Goal: Check status: Check status

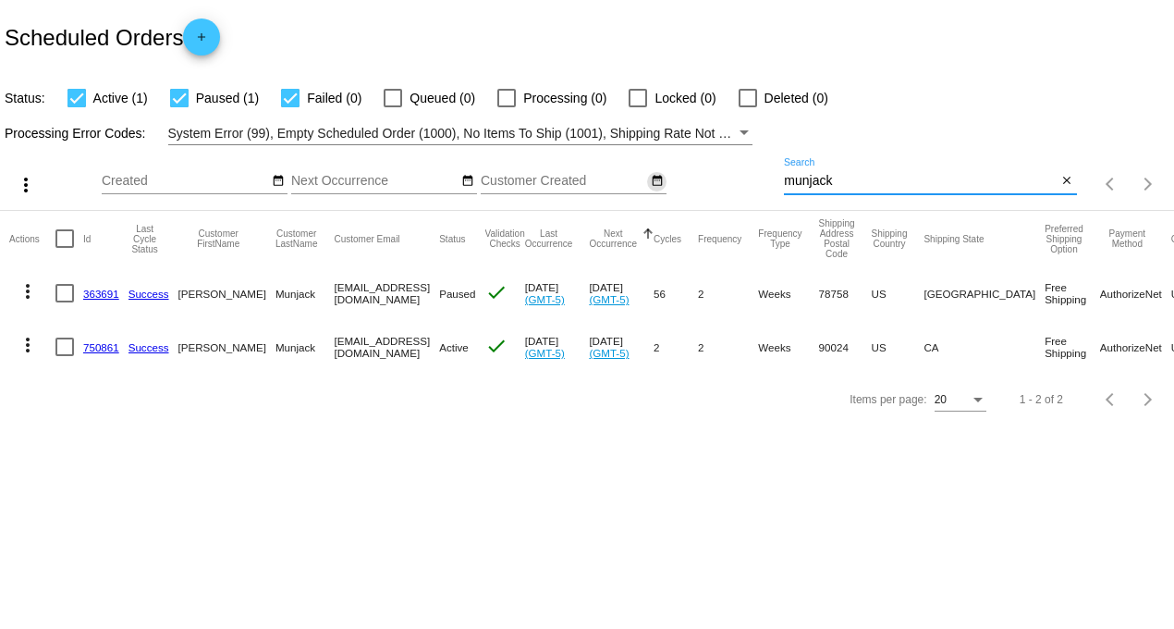
drag, startPoint x: 851, startPoint y: 185, endPoint x: 659, endPoint y: 178, distance: 191.5
click at [680, 169] on div "more_vert Aug Jan Feb Mar [DATE]" at bounding box center [587, 178] width 1174 height 66
type input "[PERSON_NAME]"
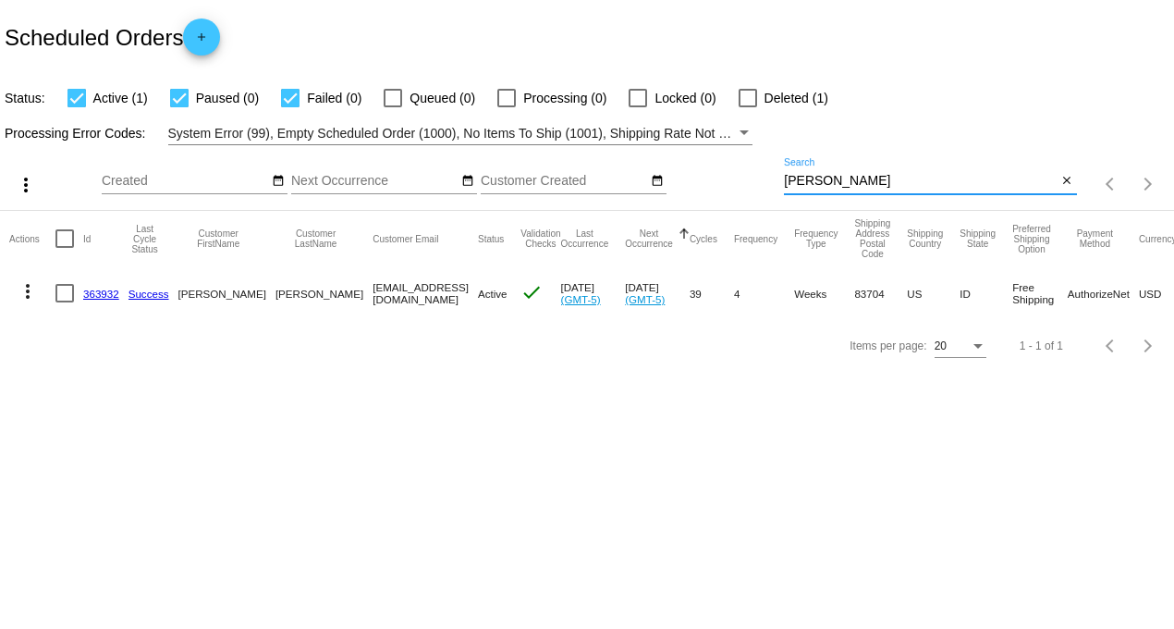
click at [89, 299] on link "363932" at bounding box center [101, 294] width 36 height 12
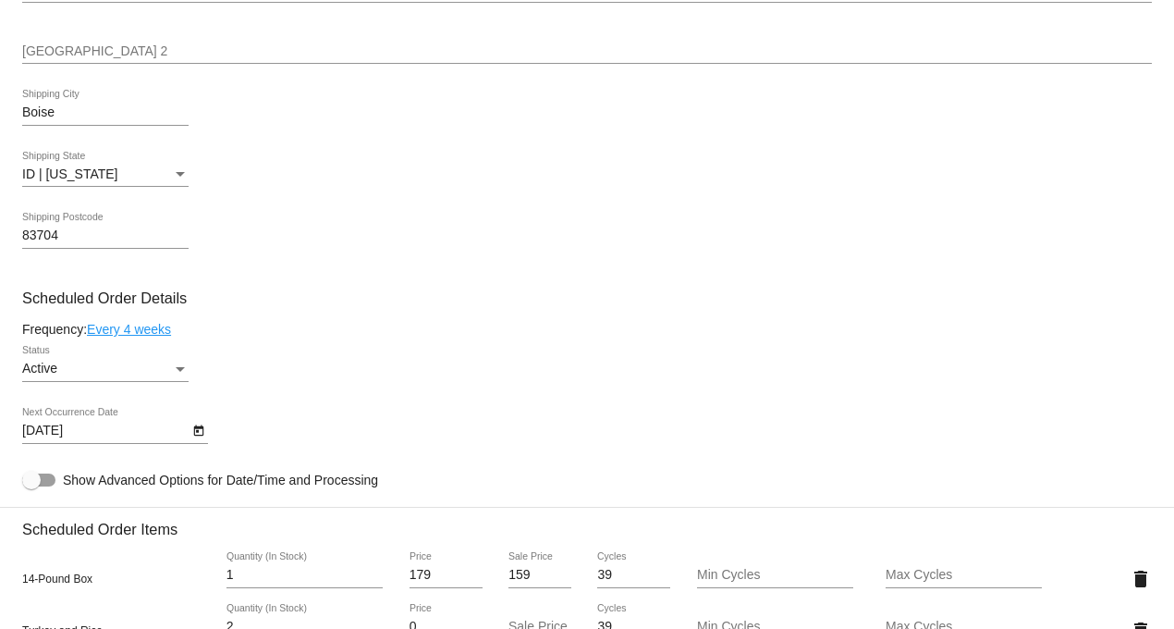
scroll to position [1027, 0]
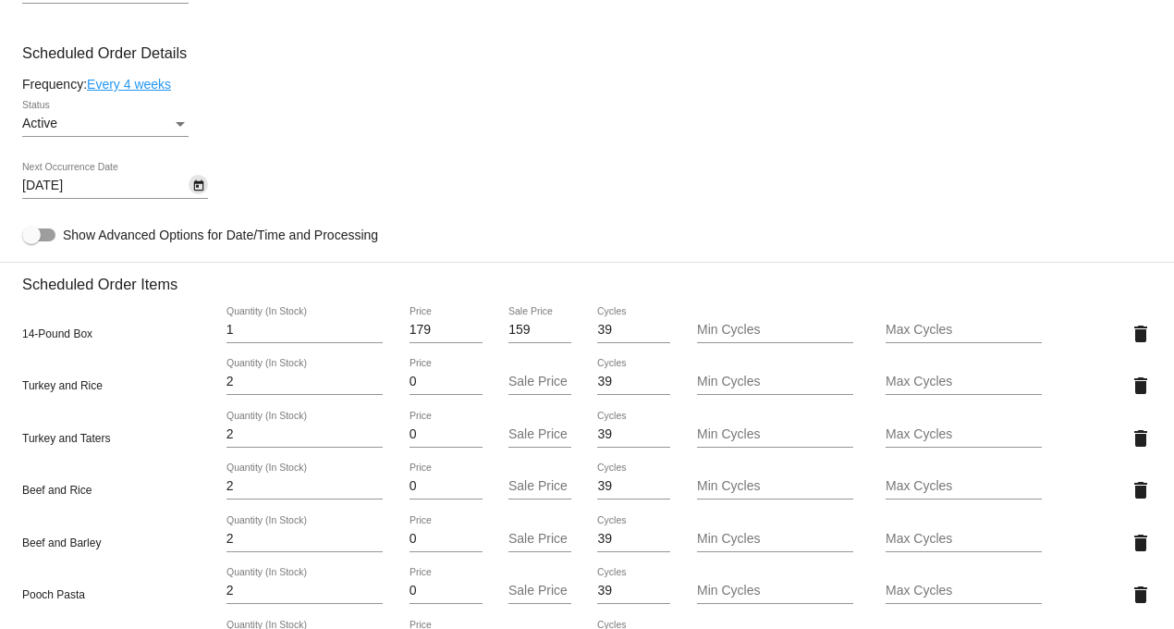
click at [194, 190] on icon "Open calendar" at bounding box center [198, 186] width 13 height 22
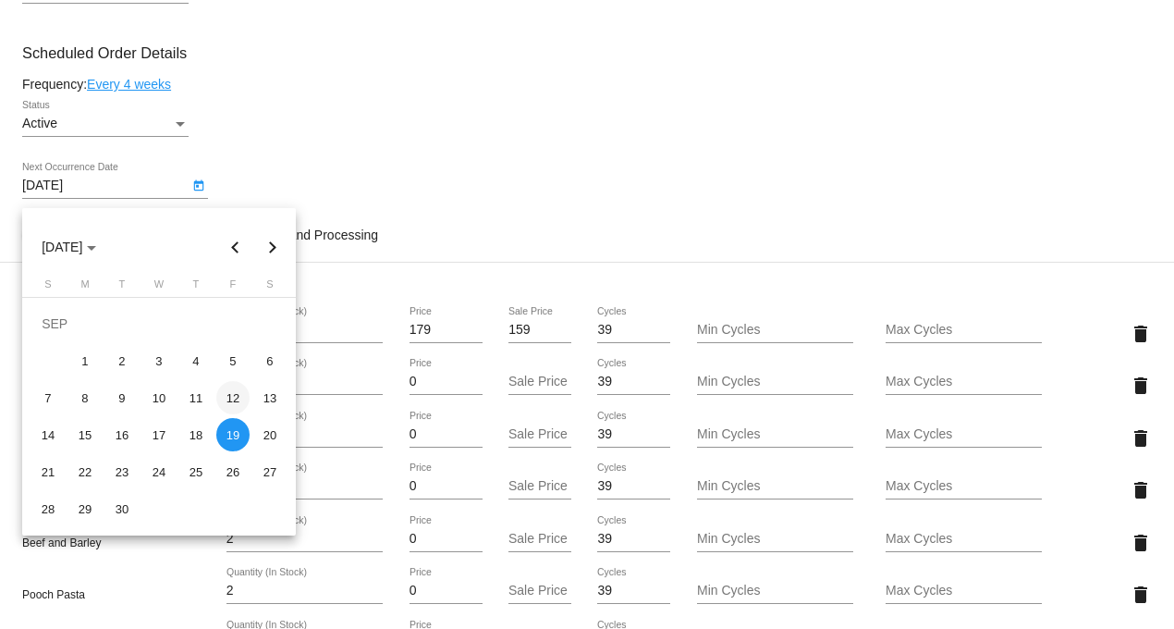
click at [233, 388] on div "12" at bounding box center [232, 397] width 33 height 33
type input "[DATE]"
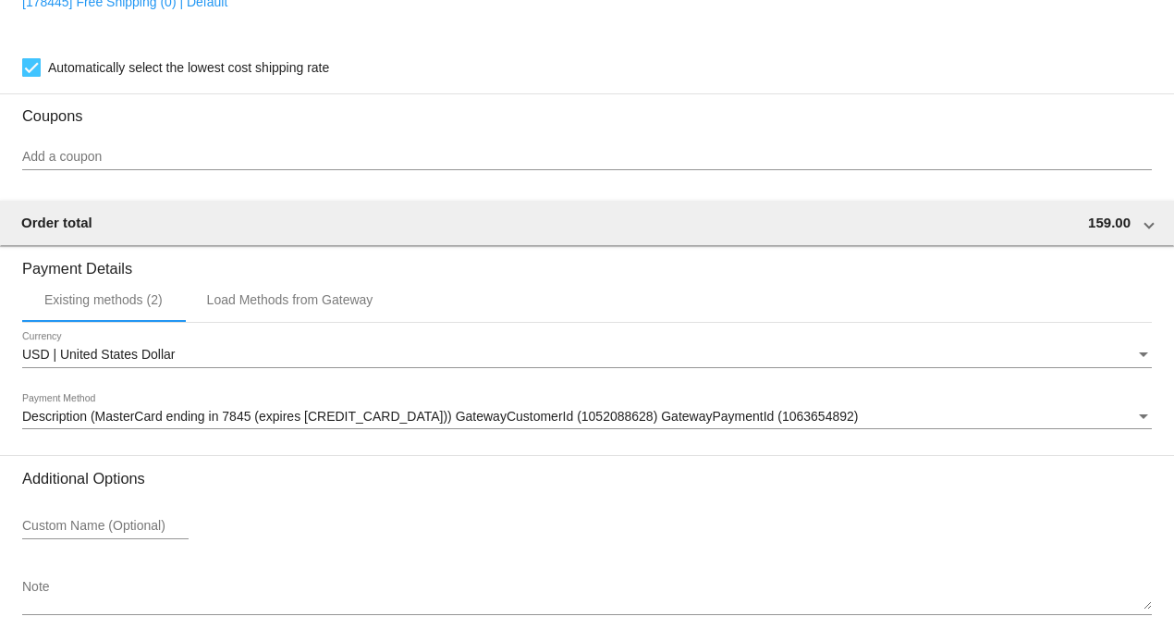
scroll to position [1992, 0]
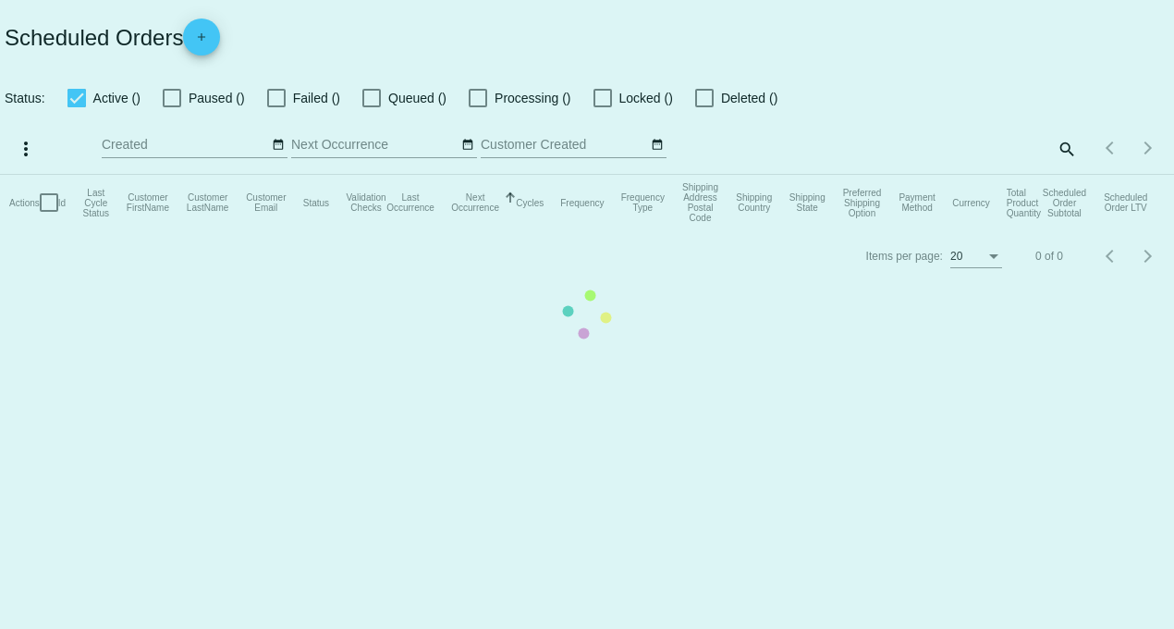
checkbox input "true"
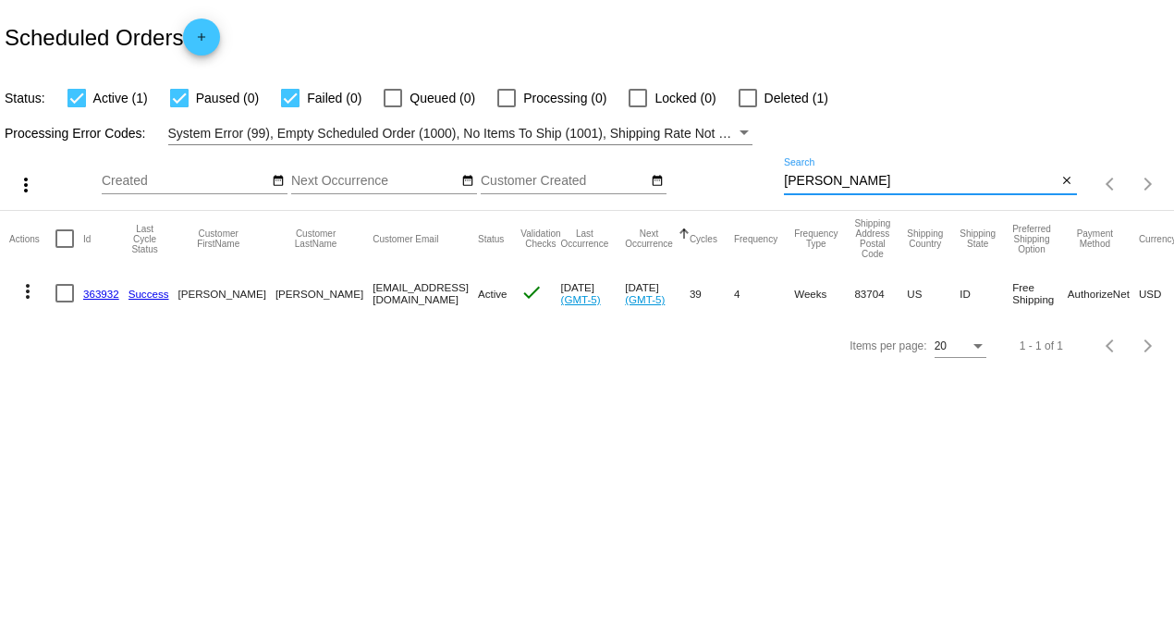
drag, startPoint x: 818, startPoint y: 176, endPoint x: 736, endPoint y: 183, distance: 82.6
click at [749, 178] on div "more_vert Aug Jan Feb Mar [DATE]" at bounding box center [587, 178] width 1174 height 66
type input "[PERSON_NAME]"
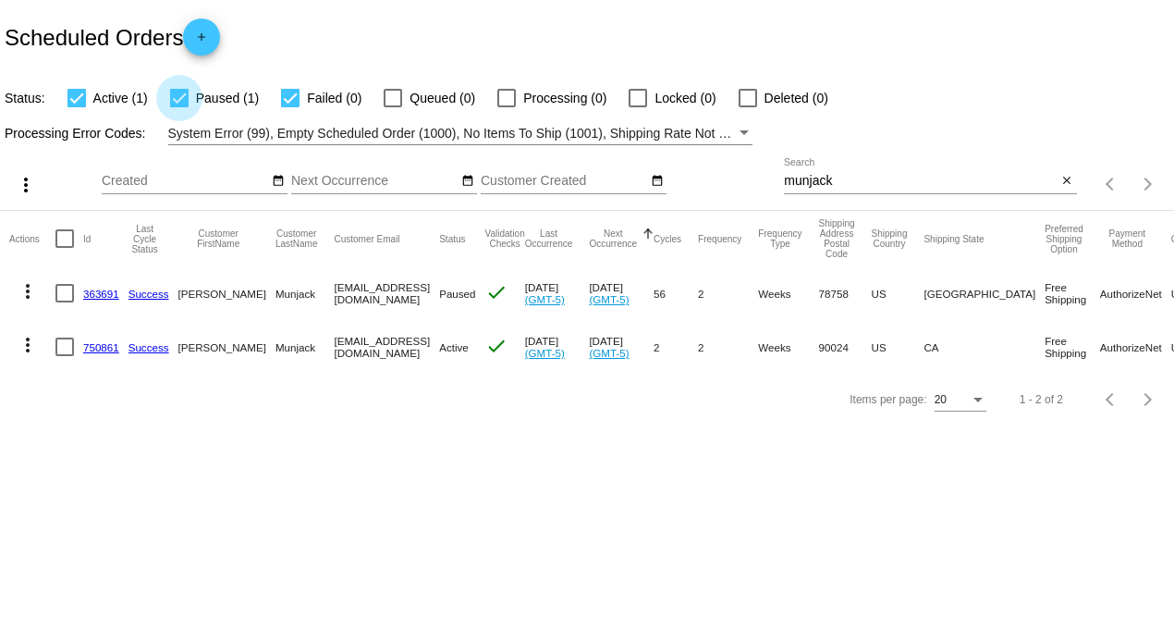
click at [183, 98] on div at bounding box center [179, 98] width 18 height 18
click at [179, 107] on input "Paused (1)" at bounding box center [178, 107] width 1 height 1
checkbox input "false"
click at [283, 98] on div at bounding box center [290, 98] width 18 height 18
click at [289, 107] on input "Failed (0)" at bounding box center [289, 107] width 1 height 1
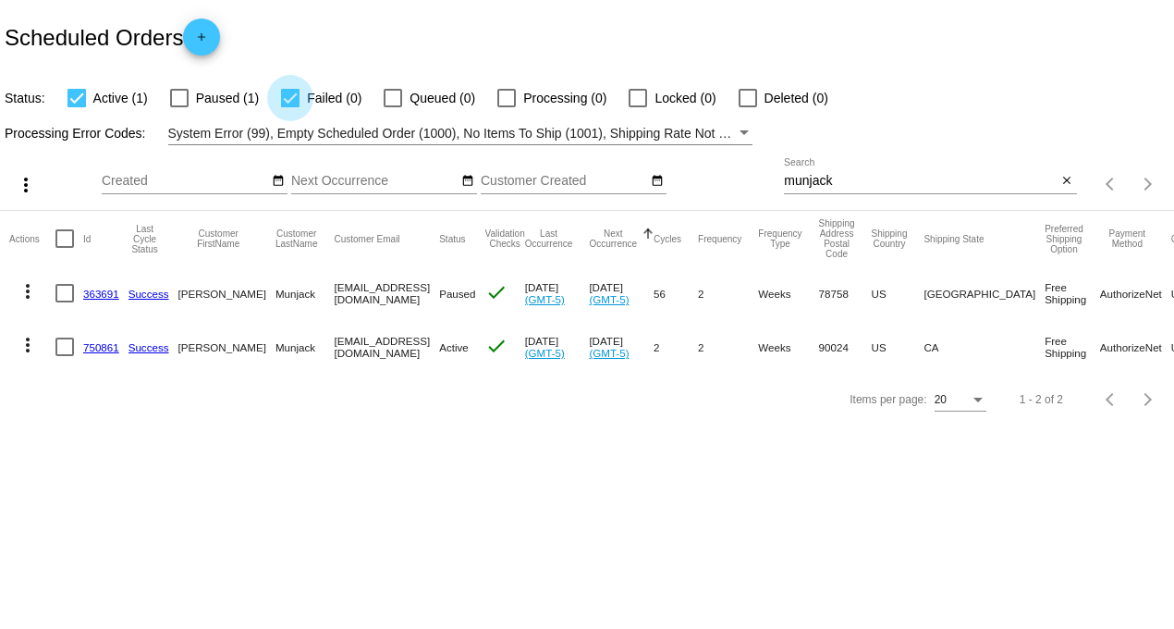
checkbox input "false"
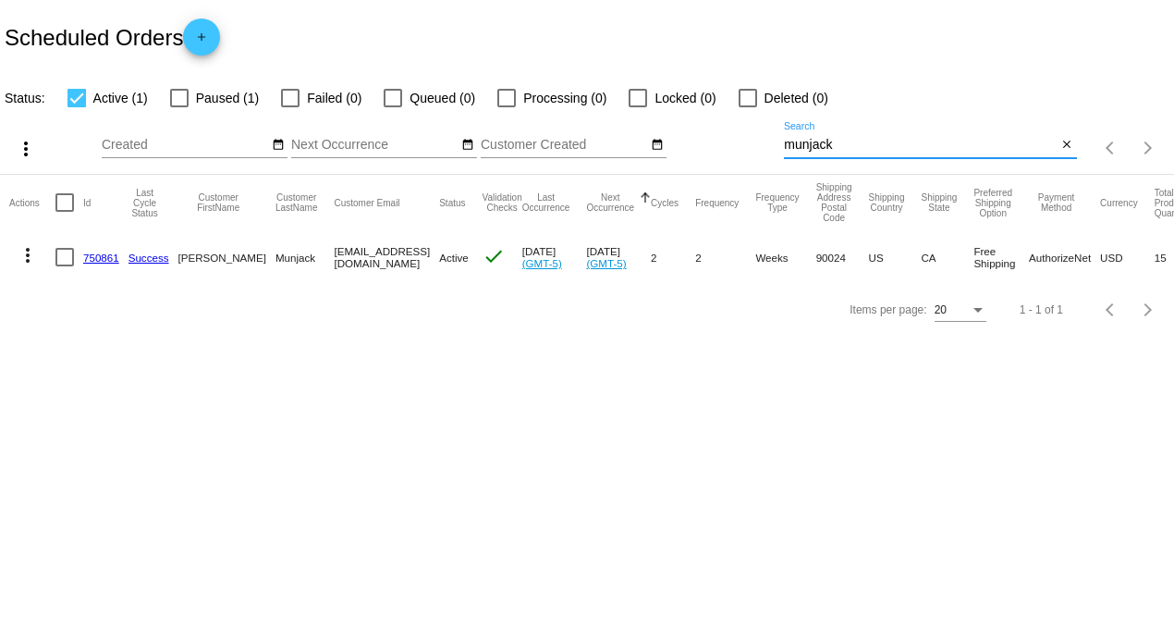
drag, startPoint x: 848, startPoint y: 146, endPoint x: 682, endPoint y: 145, distance: 165.5
click at [684, 145] on div "more_vert Aug Jan Feb Mar [DATE]" at bounding box center [587, 142] width 1174 height 66
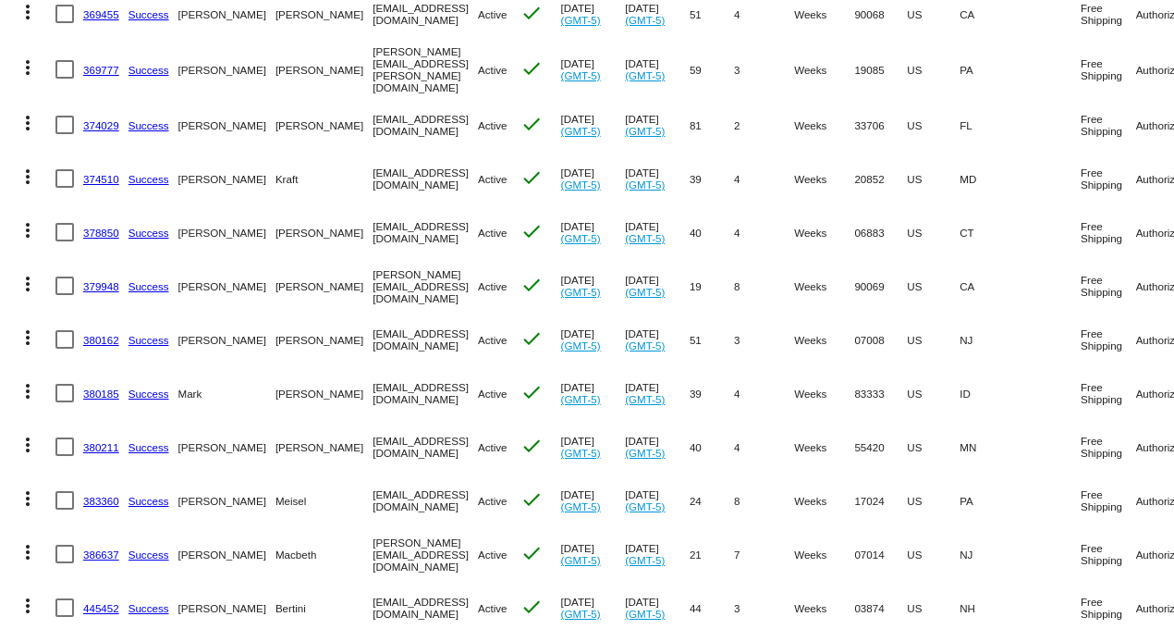
scroll to position [718, 0]
